Goal: Task Accomplishment & Management: Manage account settings

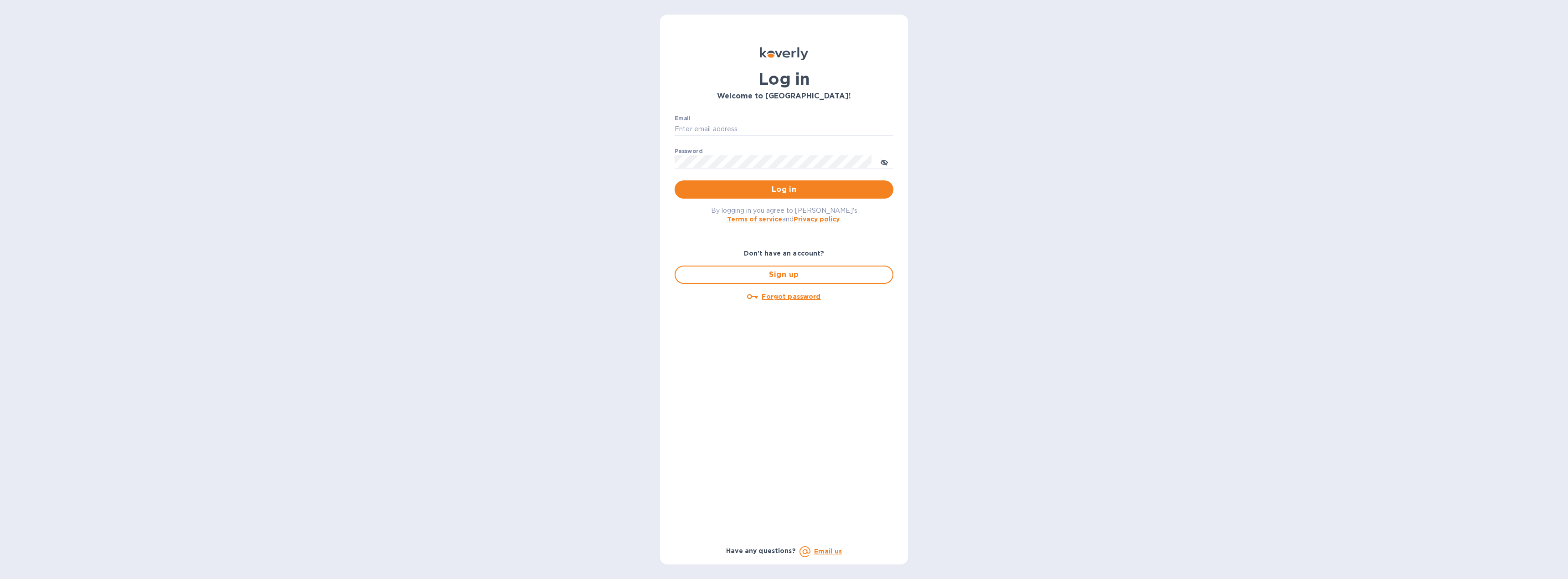
type input "kweiss@lancasterarchery.com"
click at [757, 188] on span "Log in" at bounding box center [784, 189] width 204 height 11
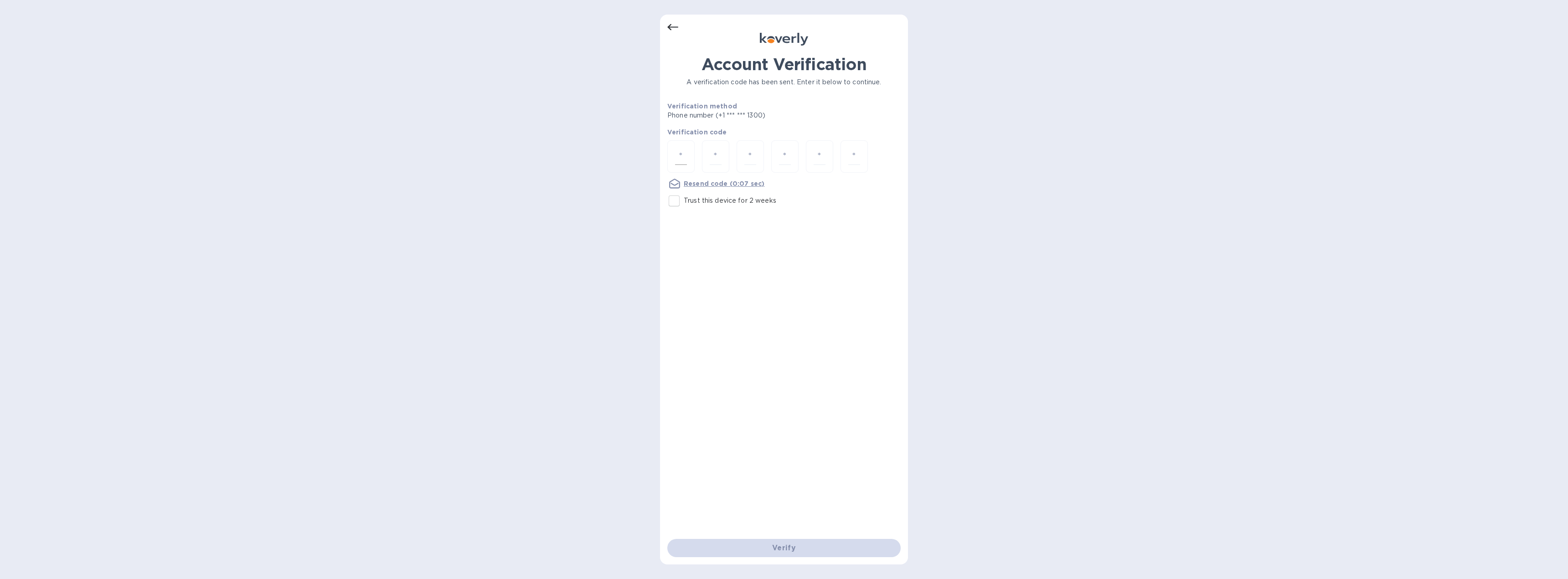
click at [684, 163] on input "number" at bounding box center [681, 156] width 12 height 17
type input "7"
type input "2"
type input "4"
type input "1"
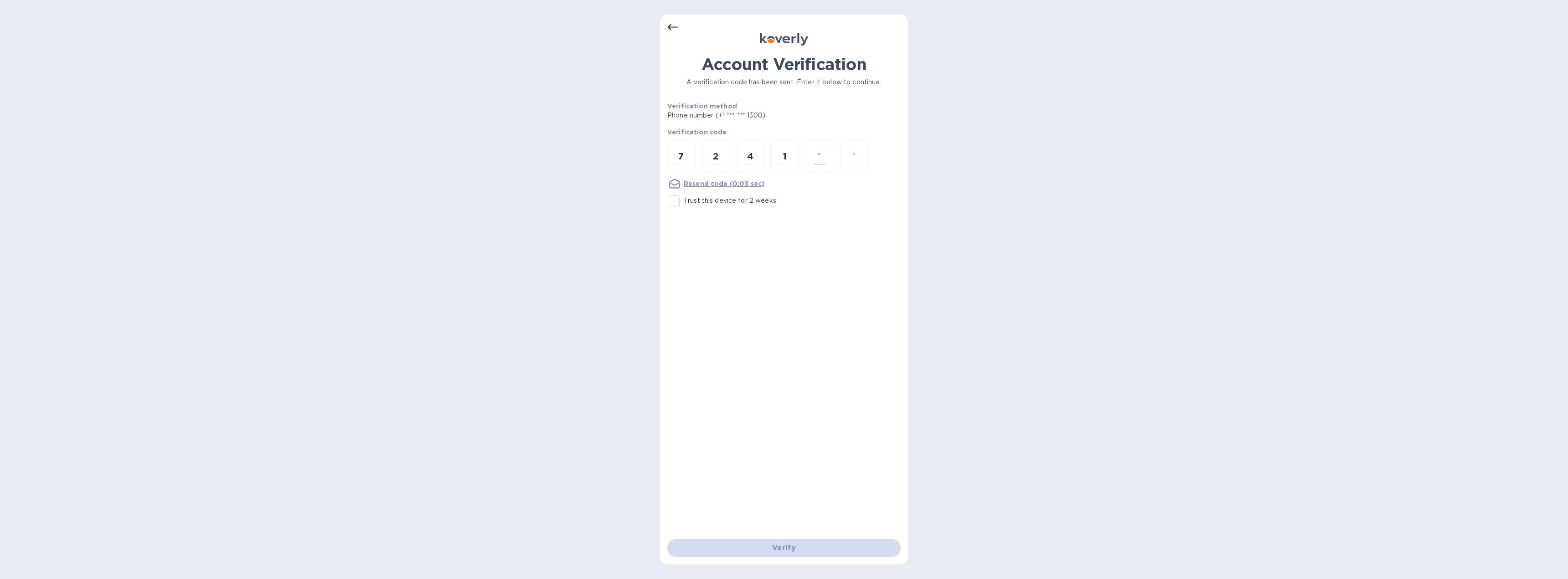
type input "9"
type input "4"
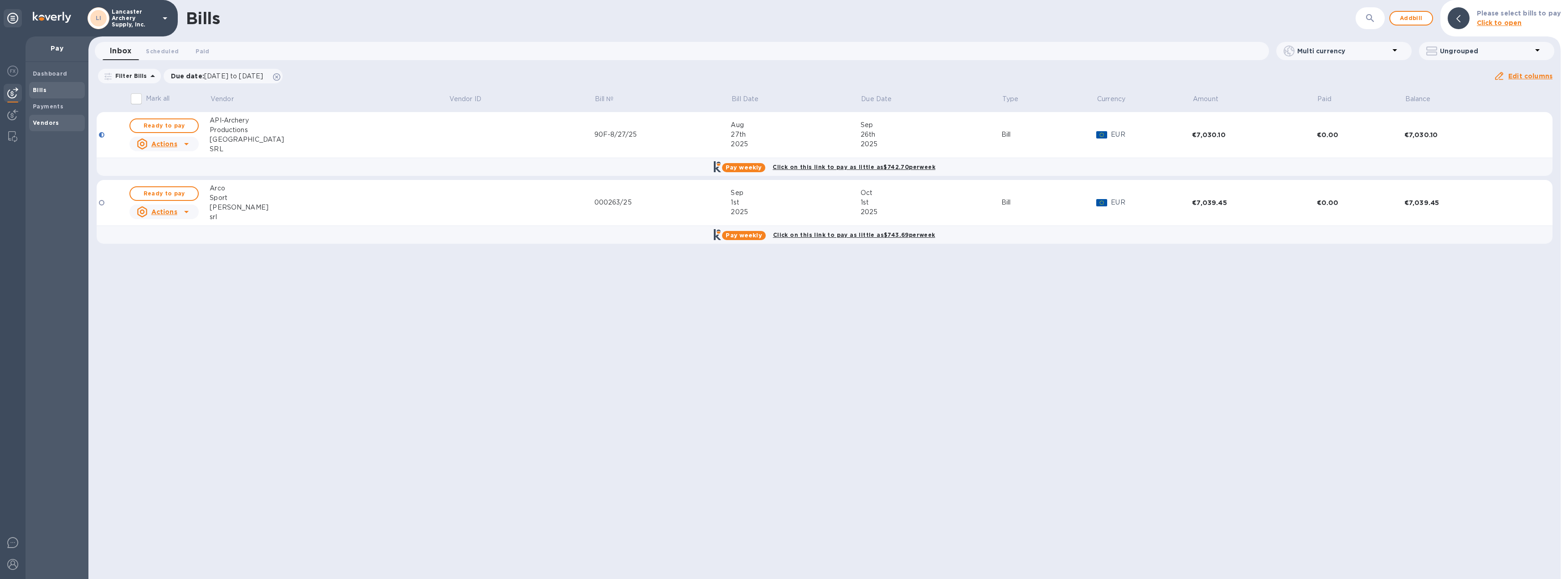
click at [51, 122] on b "Vendors" at bounding box center [46, 123] width 27 height 7
